Goal: Contribute content

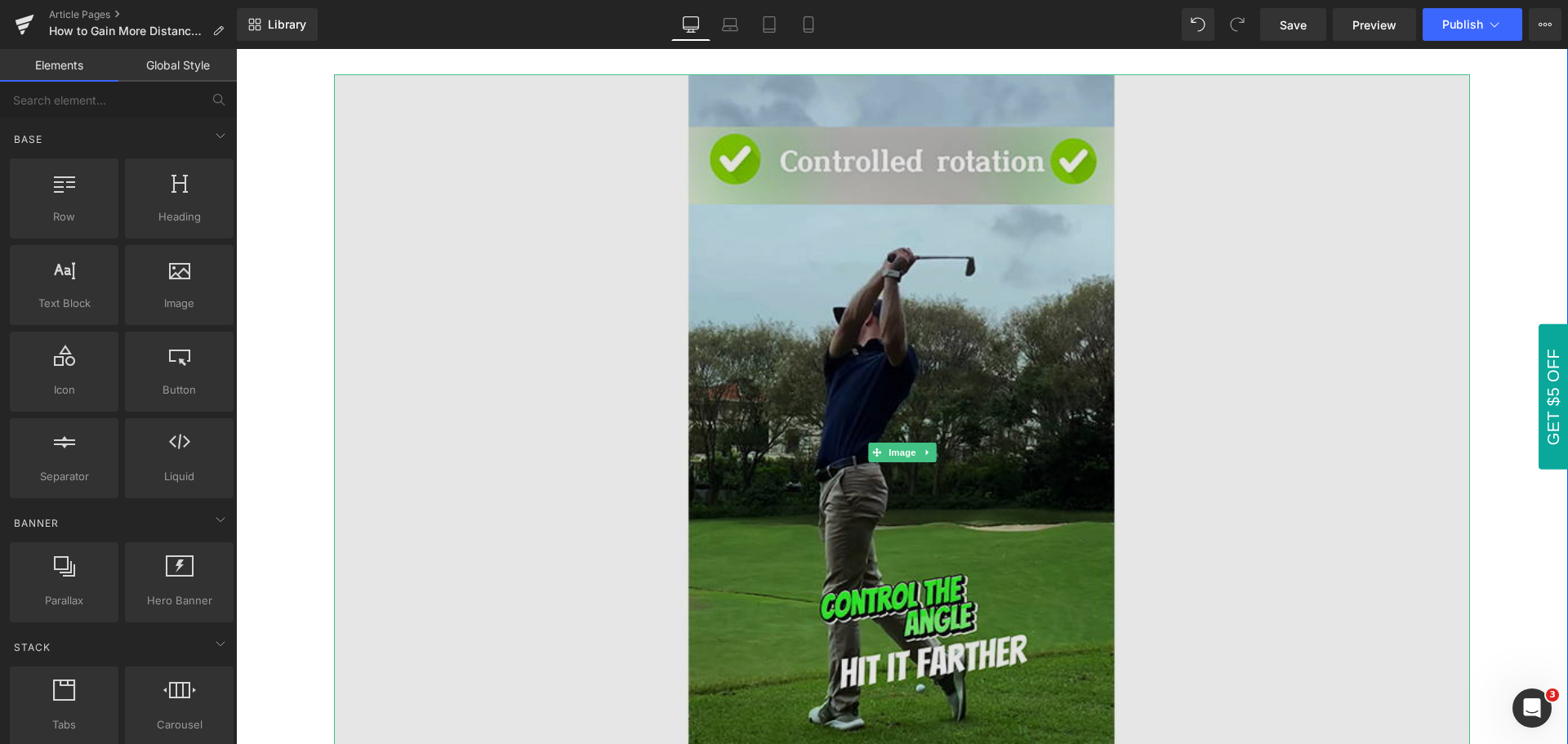
scroll to position [163, 0]
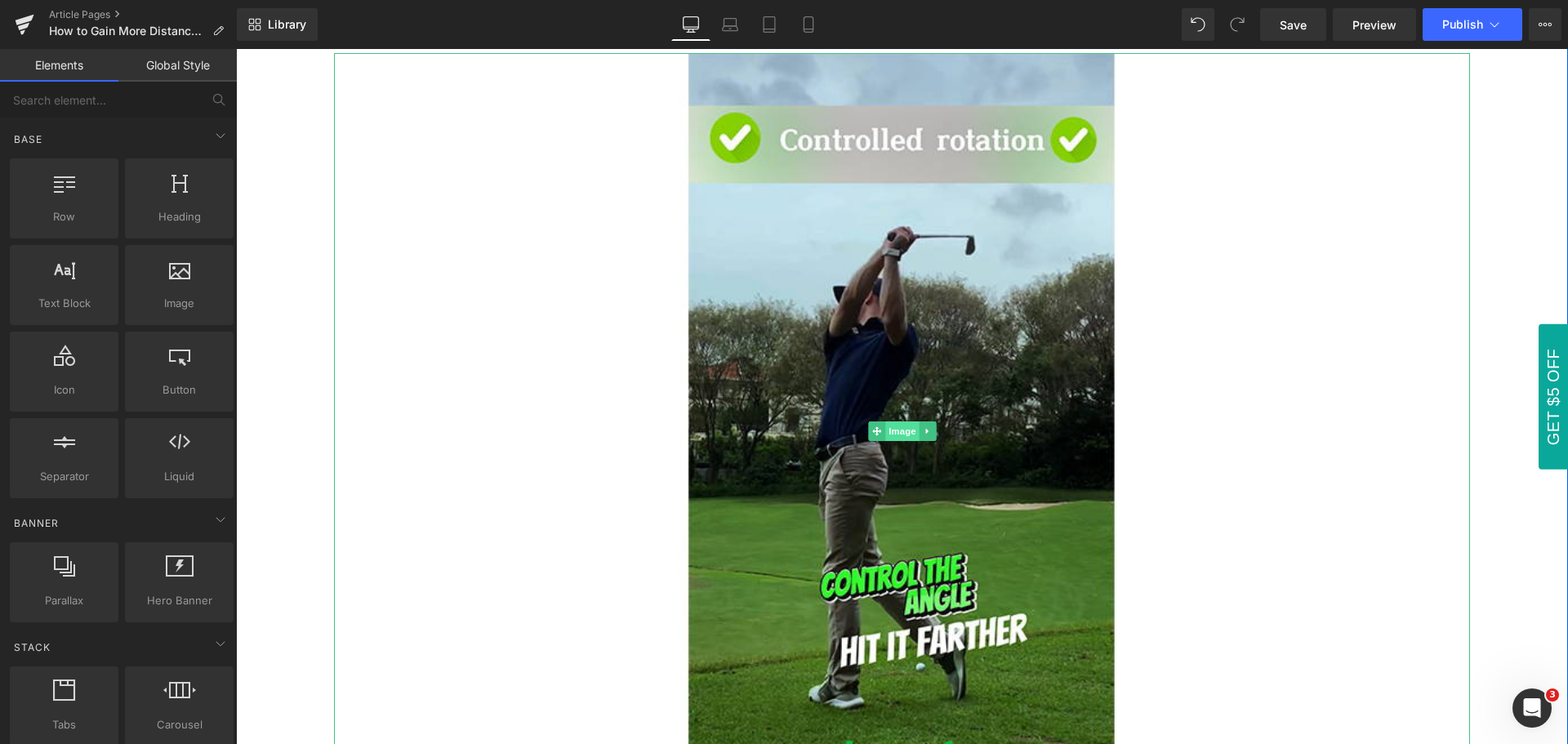
click at [895, 437] on span "Image" at bounding box center [902, 431] width 34 height 19
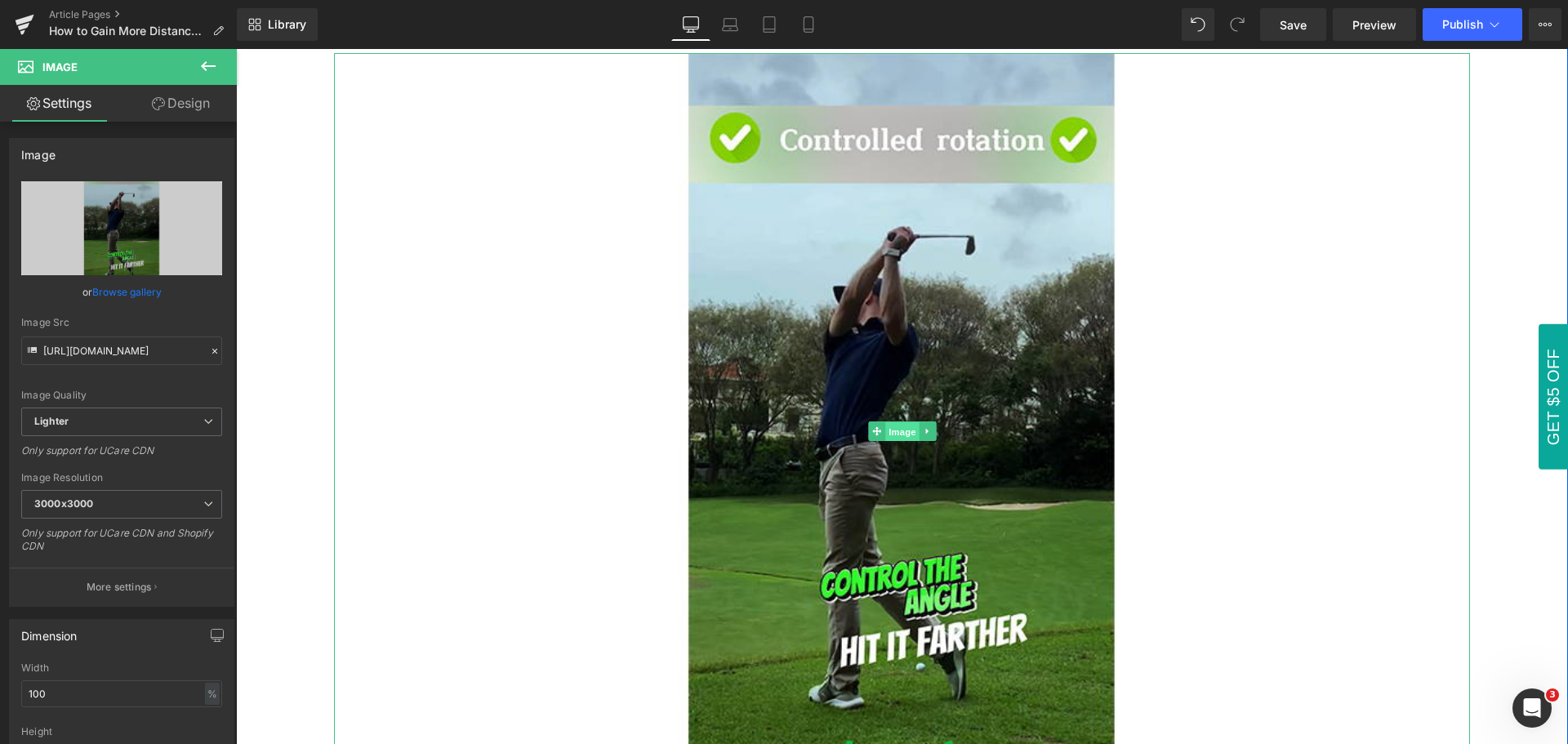
click at [895, 437] on span "Image" at bounding box center [902, 432] width 34 height 19
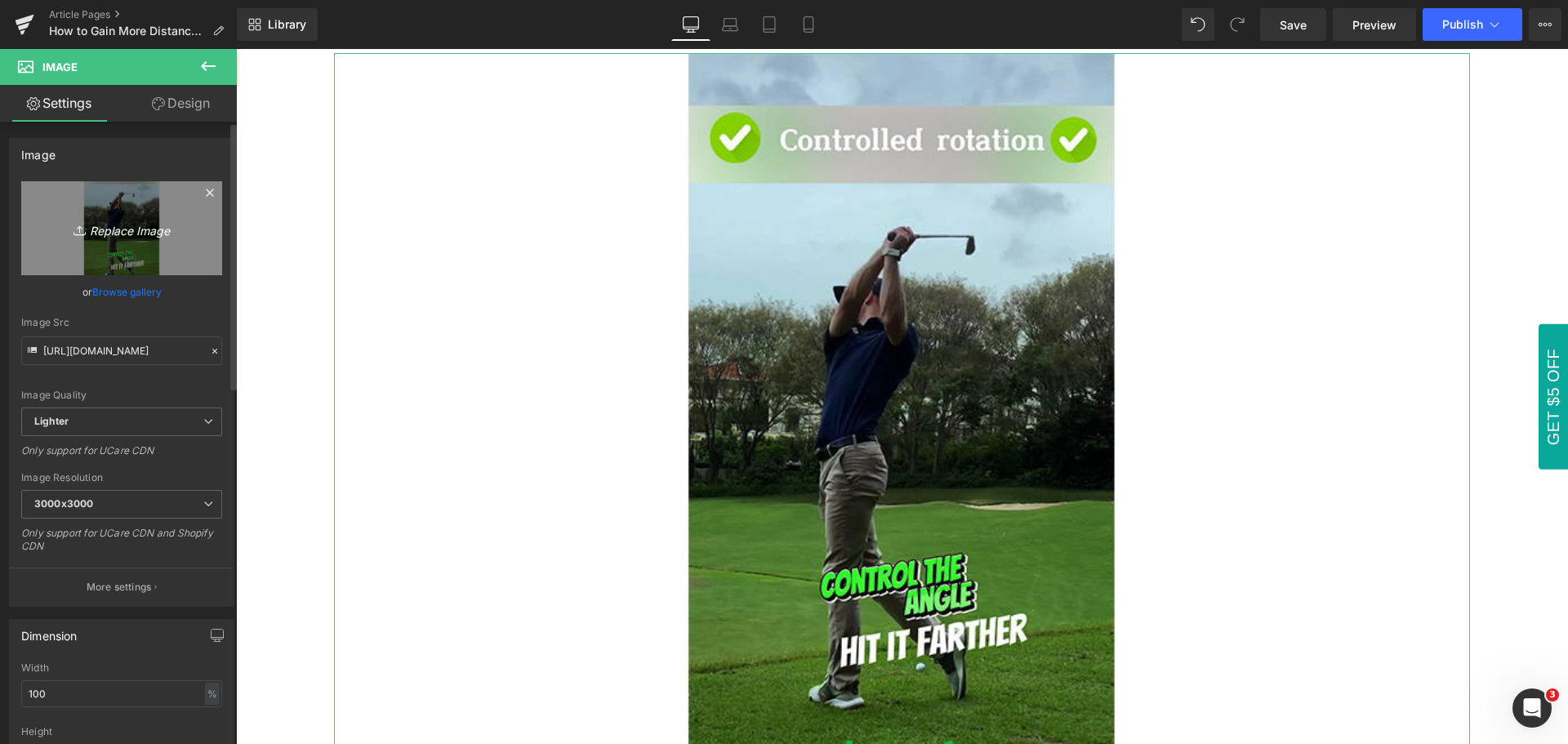
click at [125, 236] on icon "Replace Image" at bounding box center [122, 228] width 131 height 20
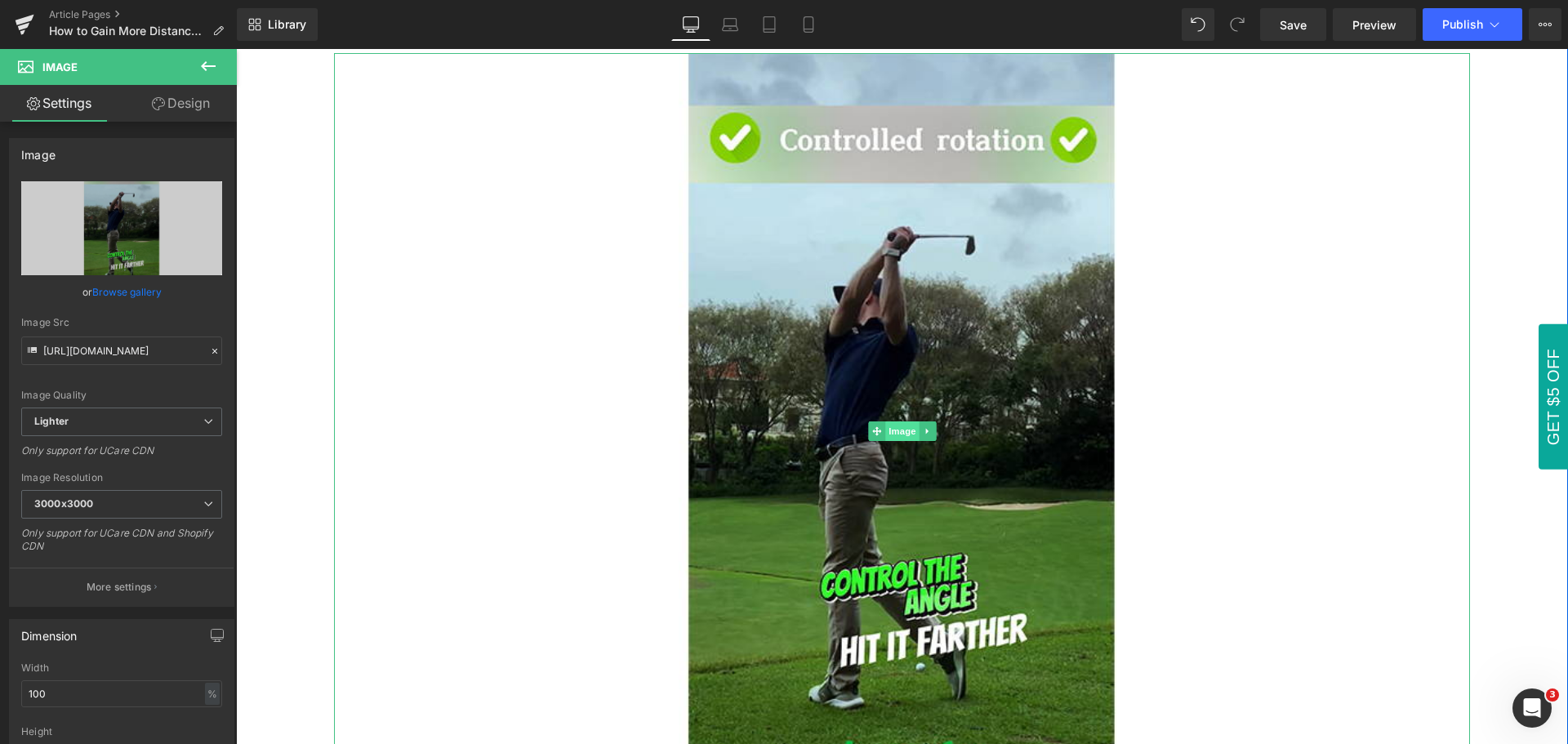
click at [895, 431] on span "Image" at bounding box center [902, 431] width 34 height 19
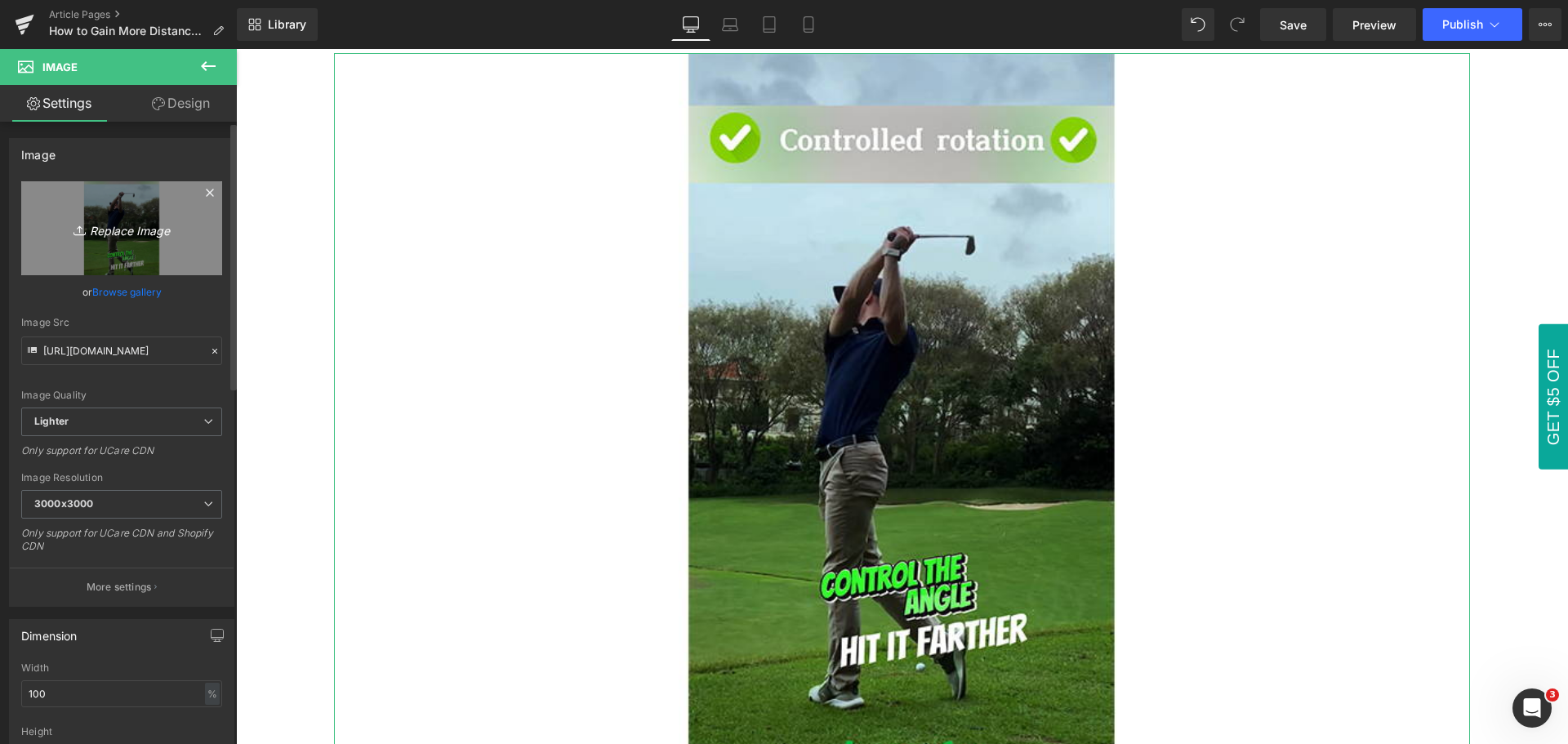
click at [119, 231] on icon "Replace Image" at bounding box center [122, 228] width 131 height 20
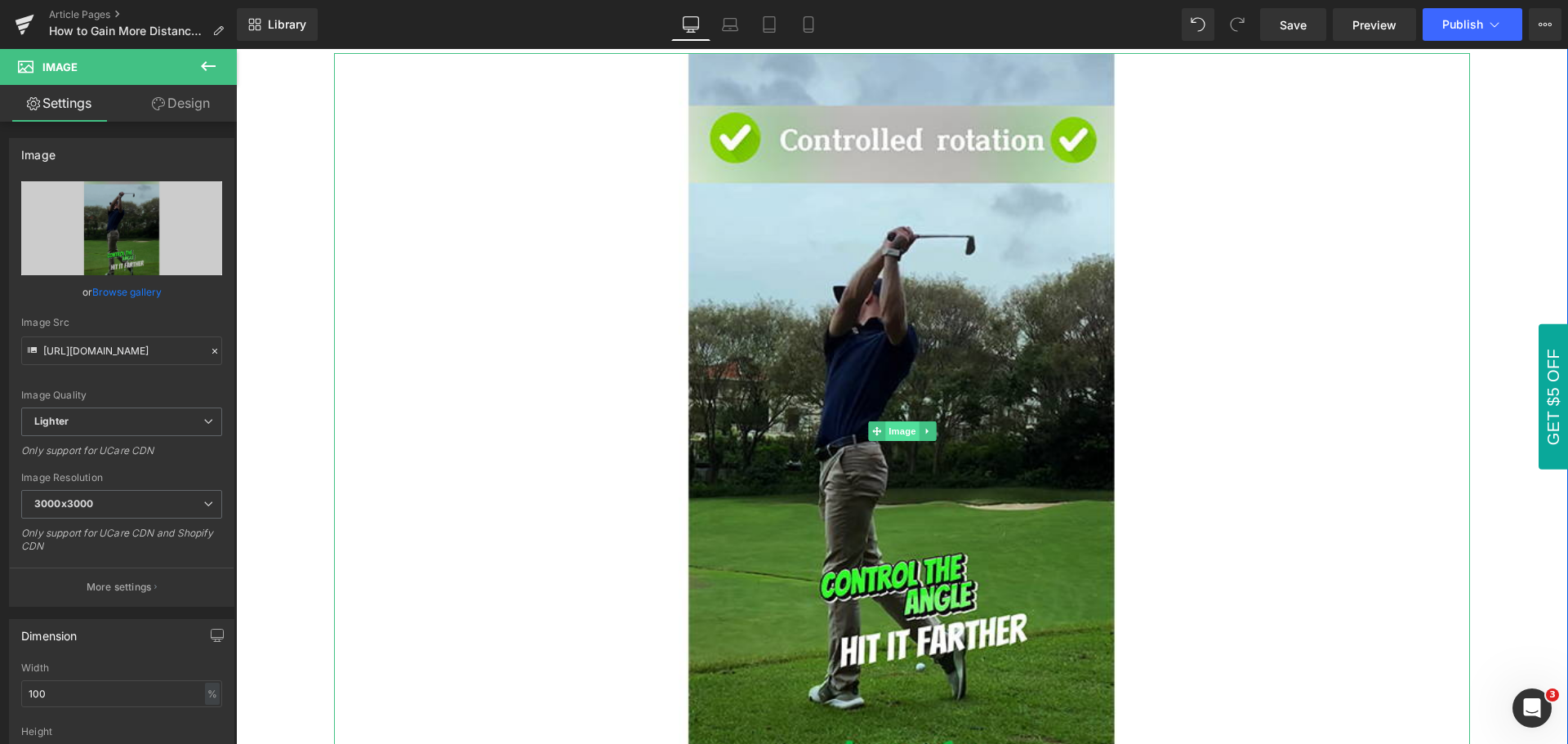
click at [896, 431] on span "Image" at bounding box center [902, 431] width 34 height 19
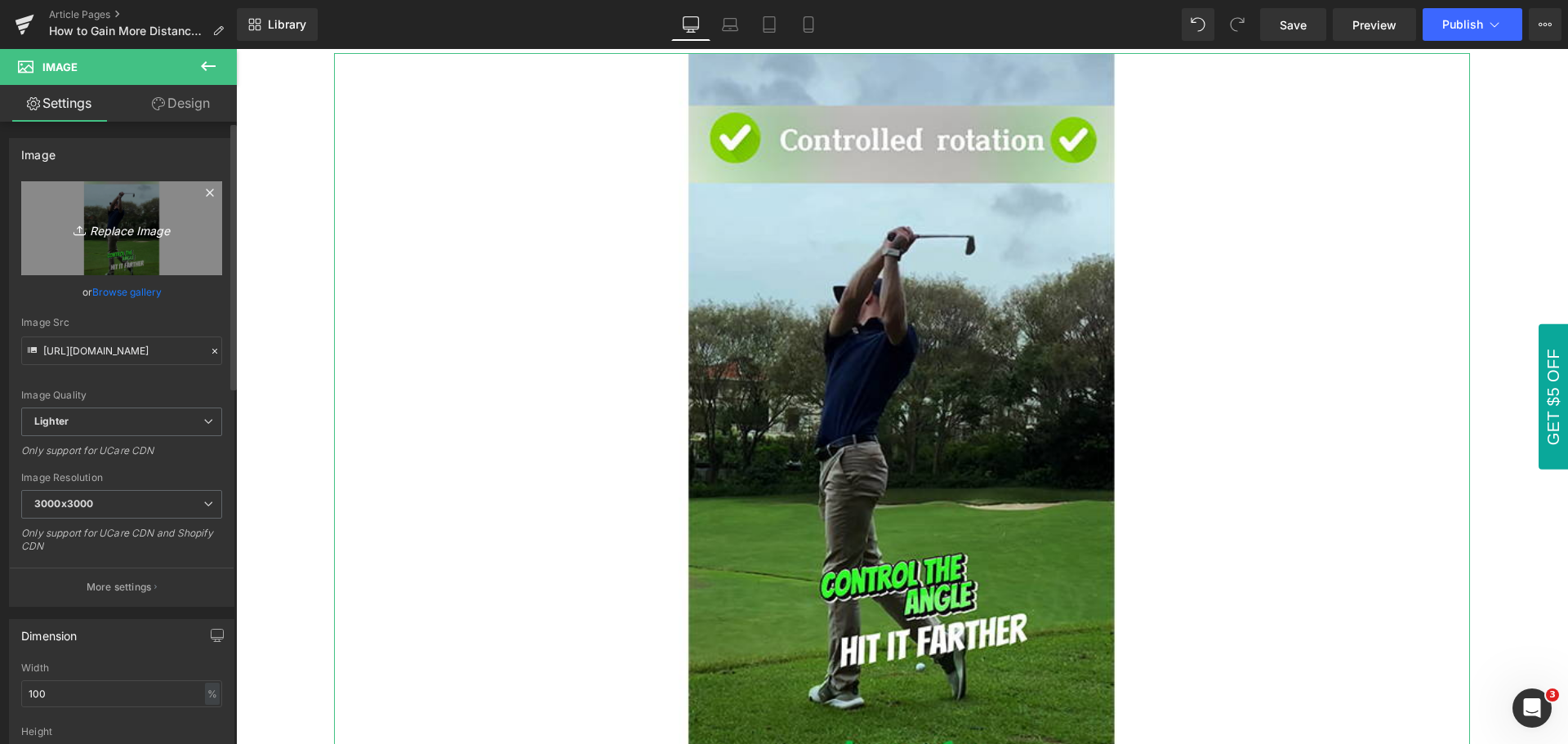
click at [126, 231] on icon "Replace Image" at bounding box center [122, 228] width 131 height 20
type input "C:\fakepath\How to Gain more distance with your driver.jpg"
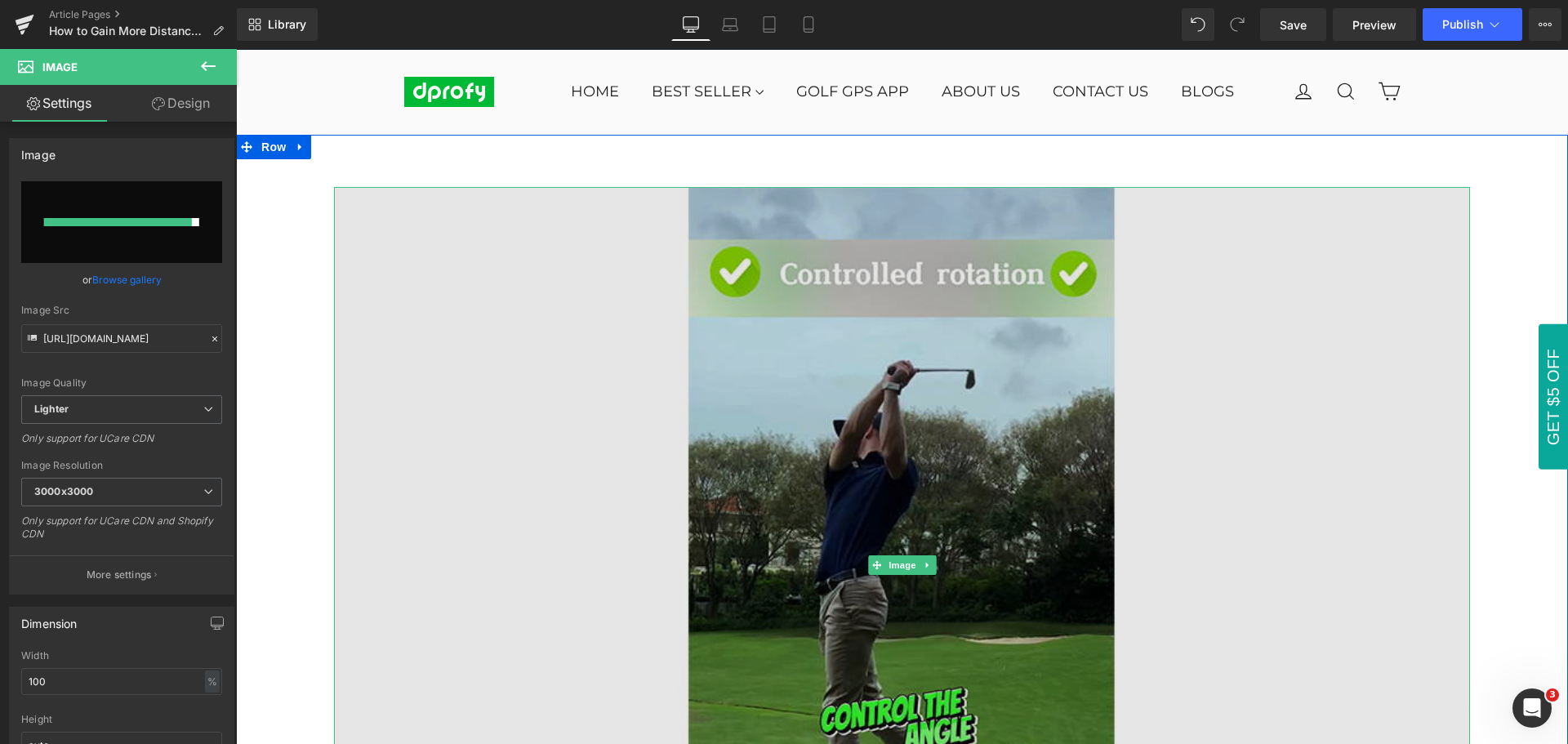
scroll to position [0, 0]
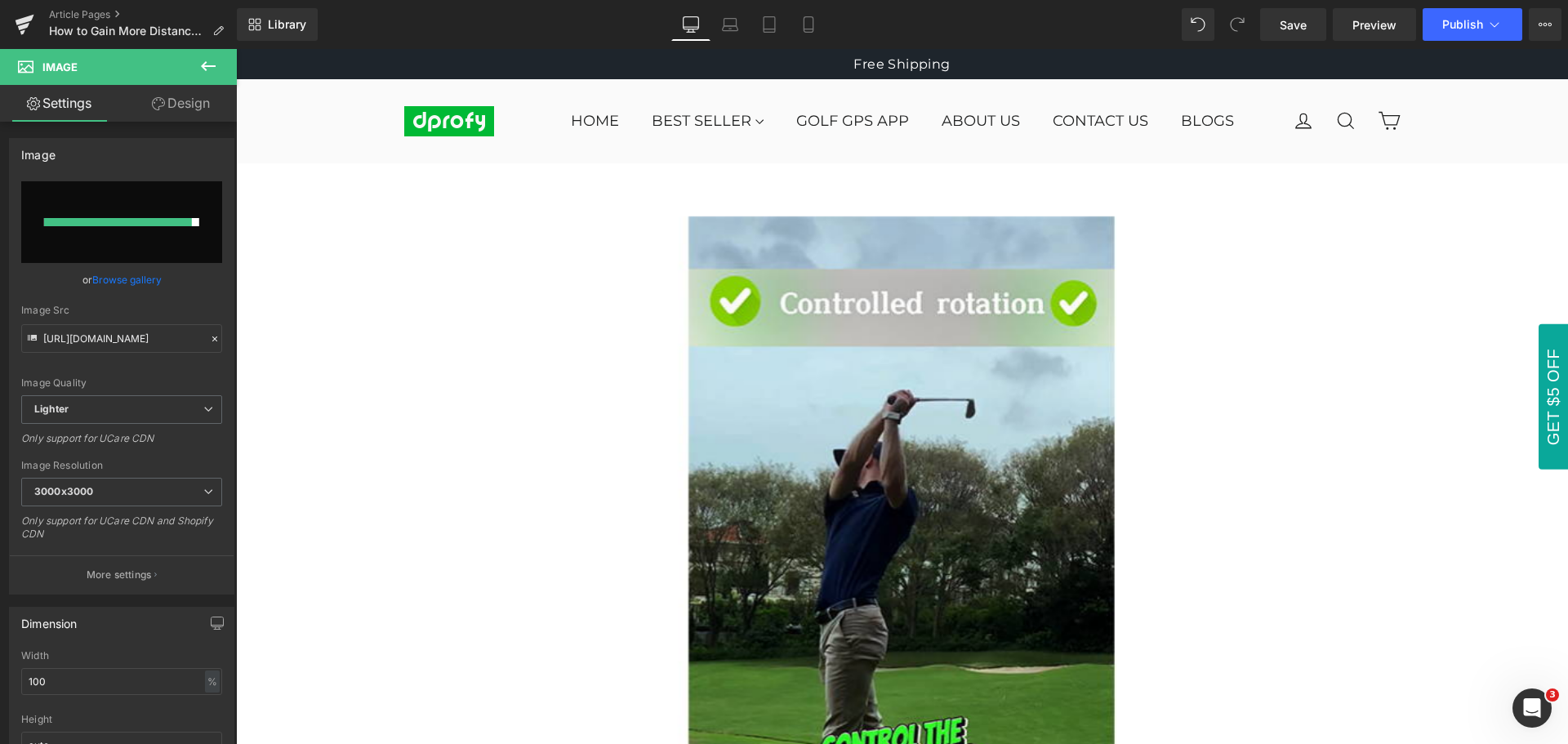
click at [209, 66] on icon at bounding box center [208, 65] width 15 height 10
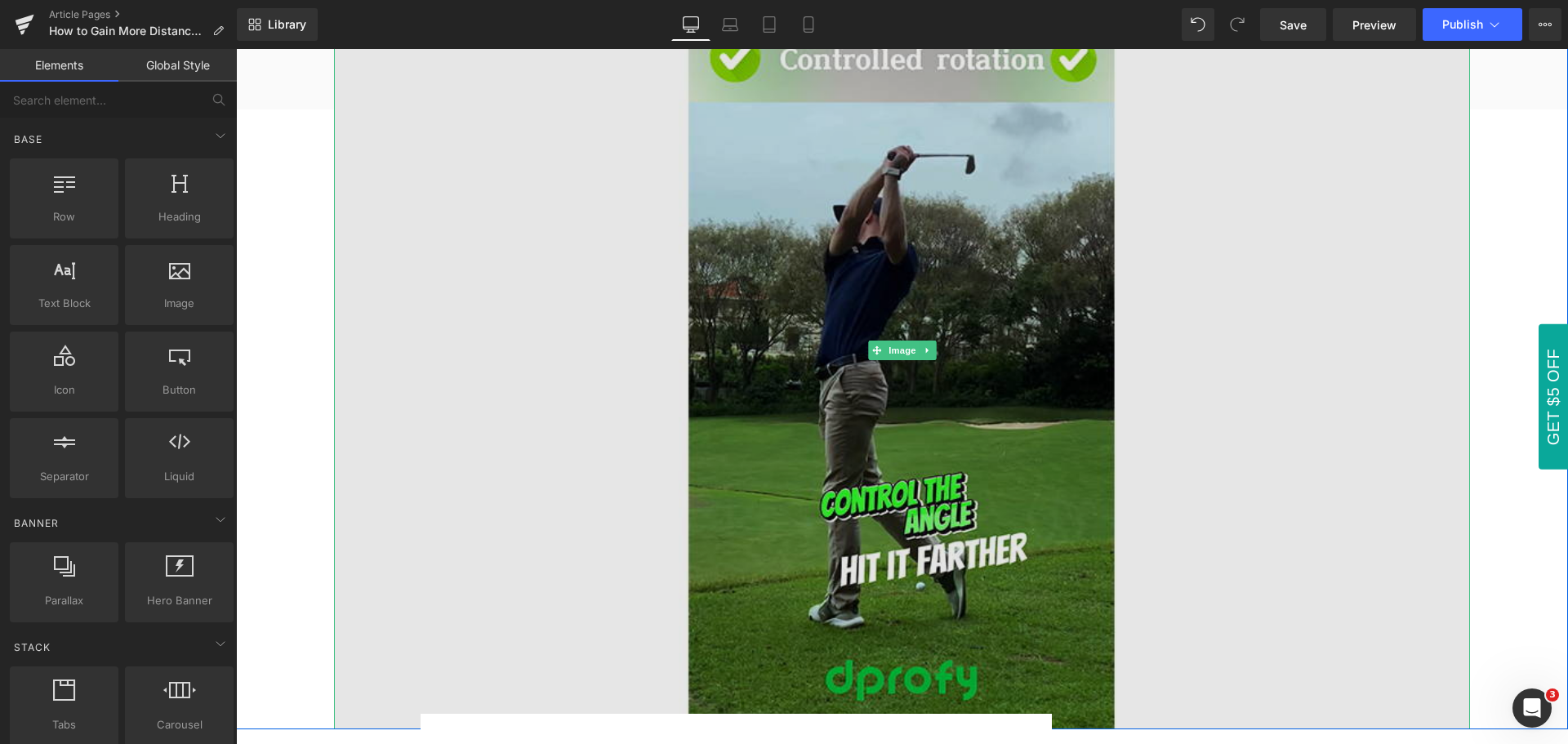
scroll to position [245, 0]
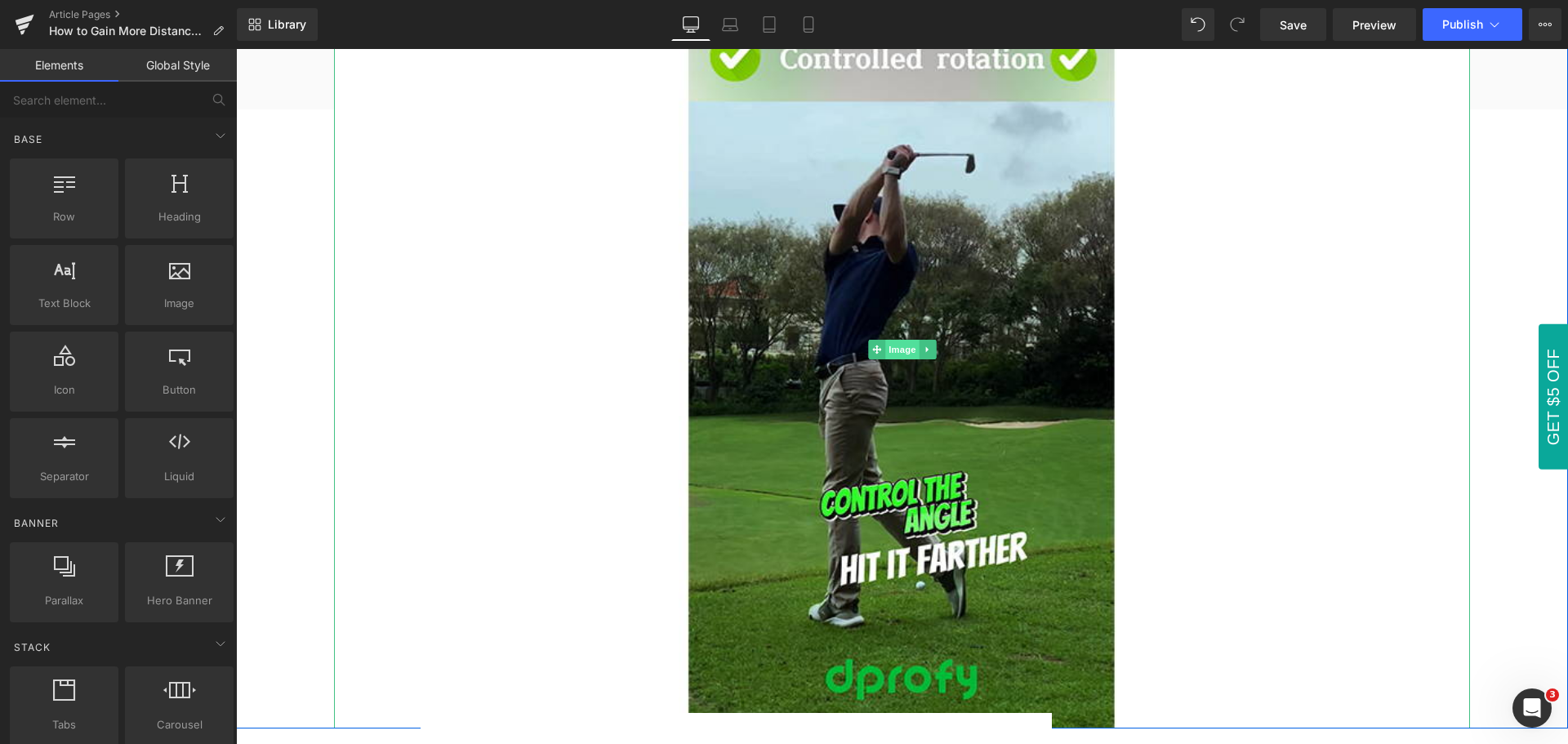
click at [894, 353] on span "Image" at bounding box center [902, 349] width 34 height 19
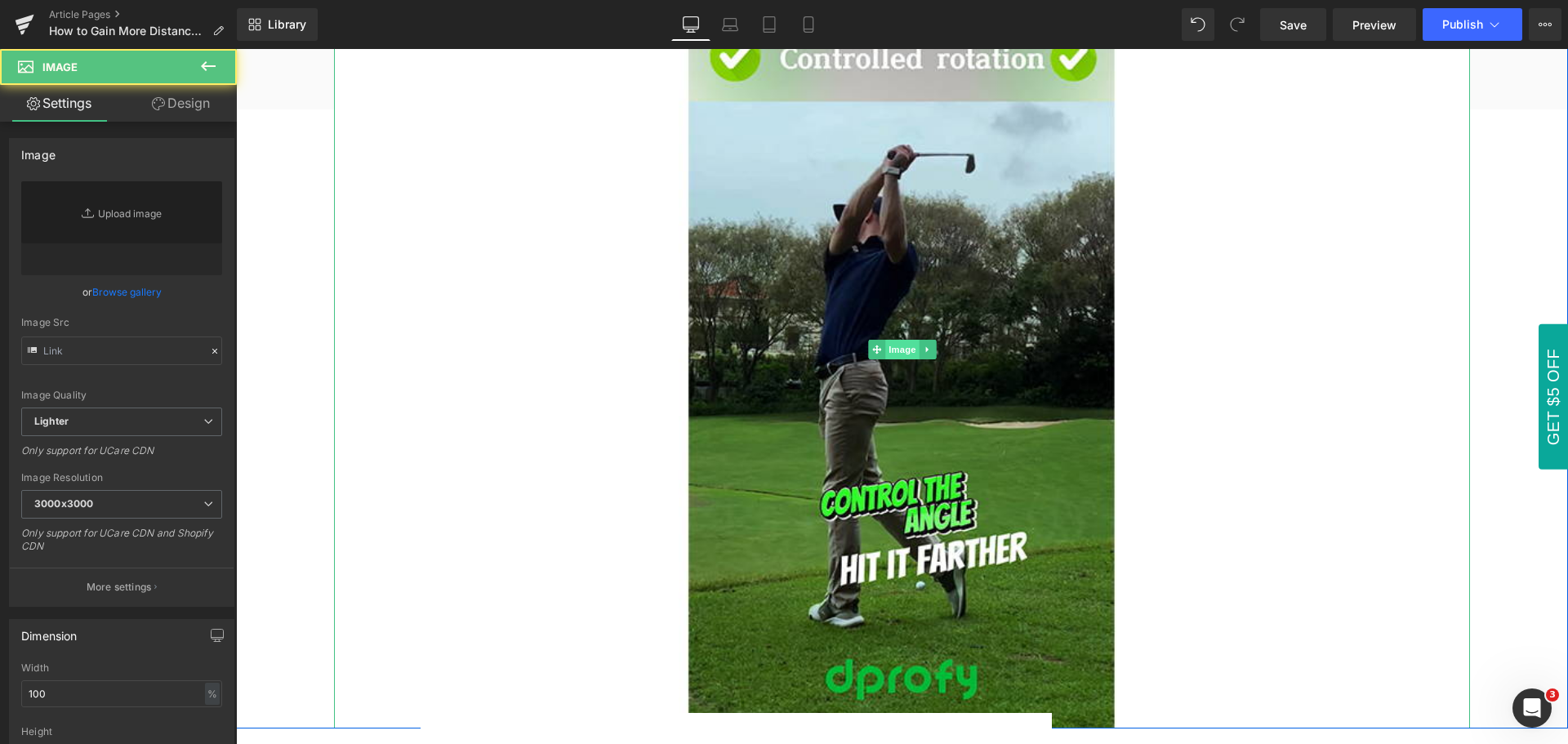
type input "[URL][DOMAIN_NAME]"
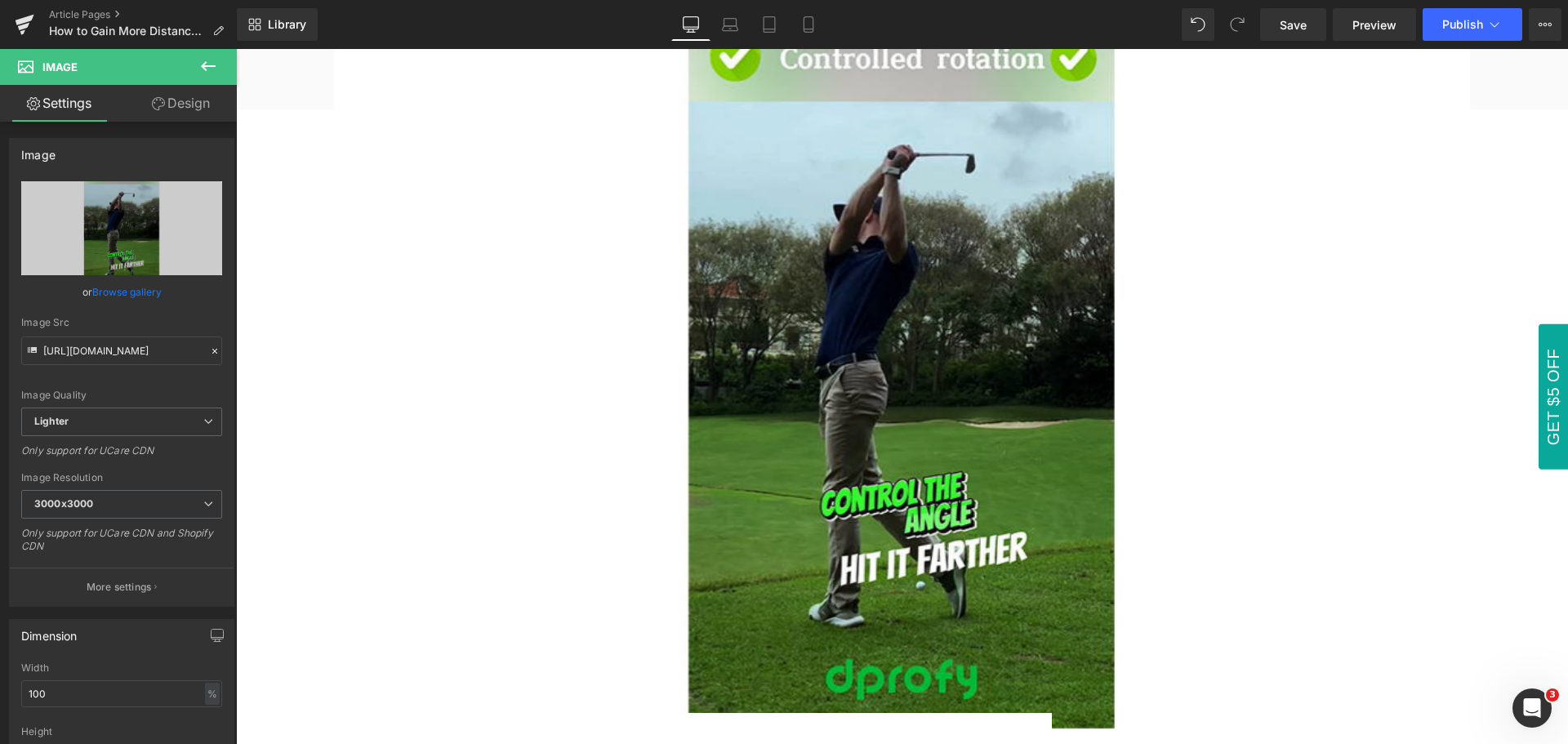
click at [209, 63] on icon at bounding box center [209, 66] width 19 height 19
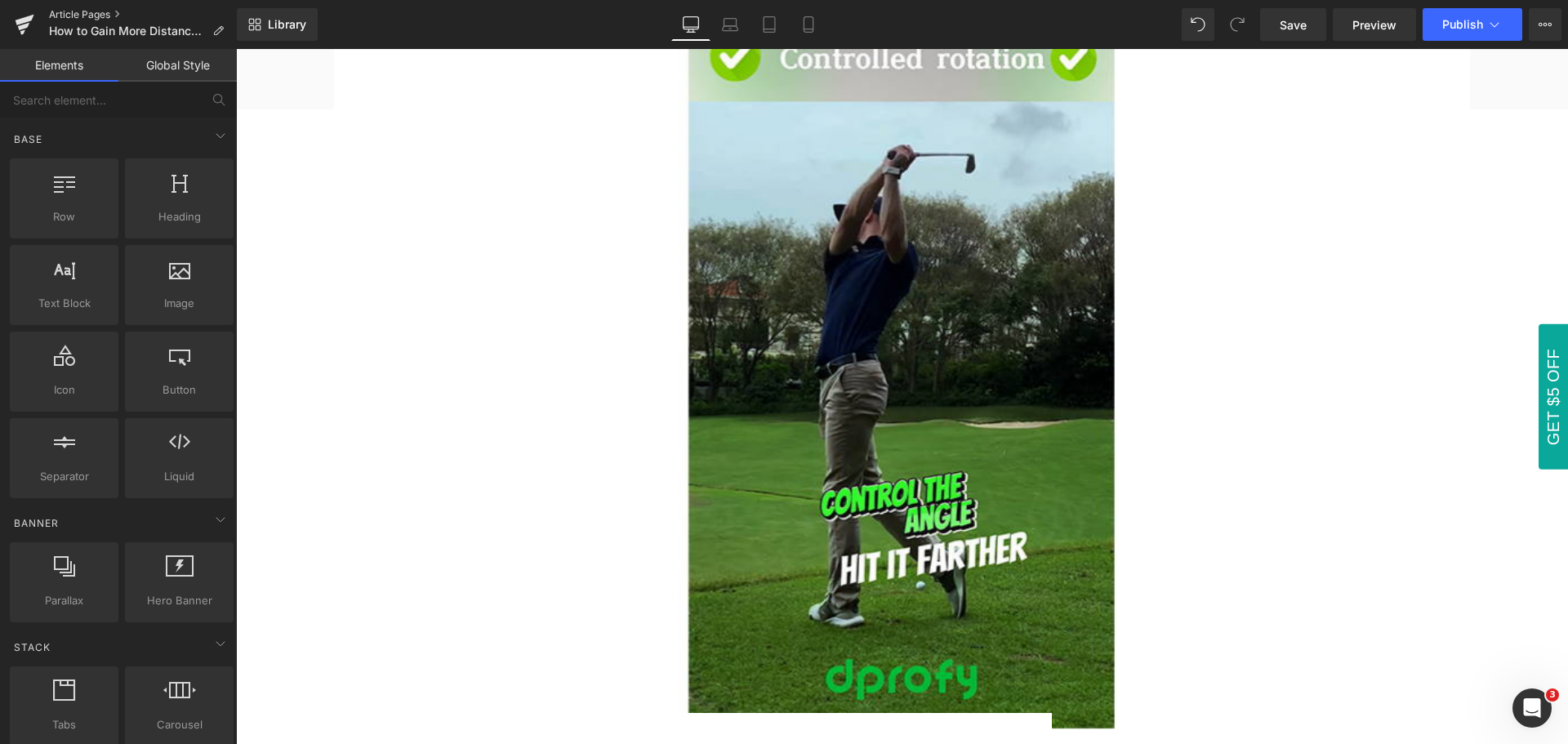
click at [80, 12] on link "Article Pages" at bounding box center [142, 14] width 188 height 13
